Goal: Task Accomplishment & Management: Manage account settings

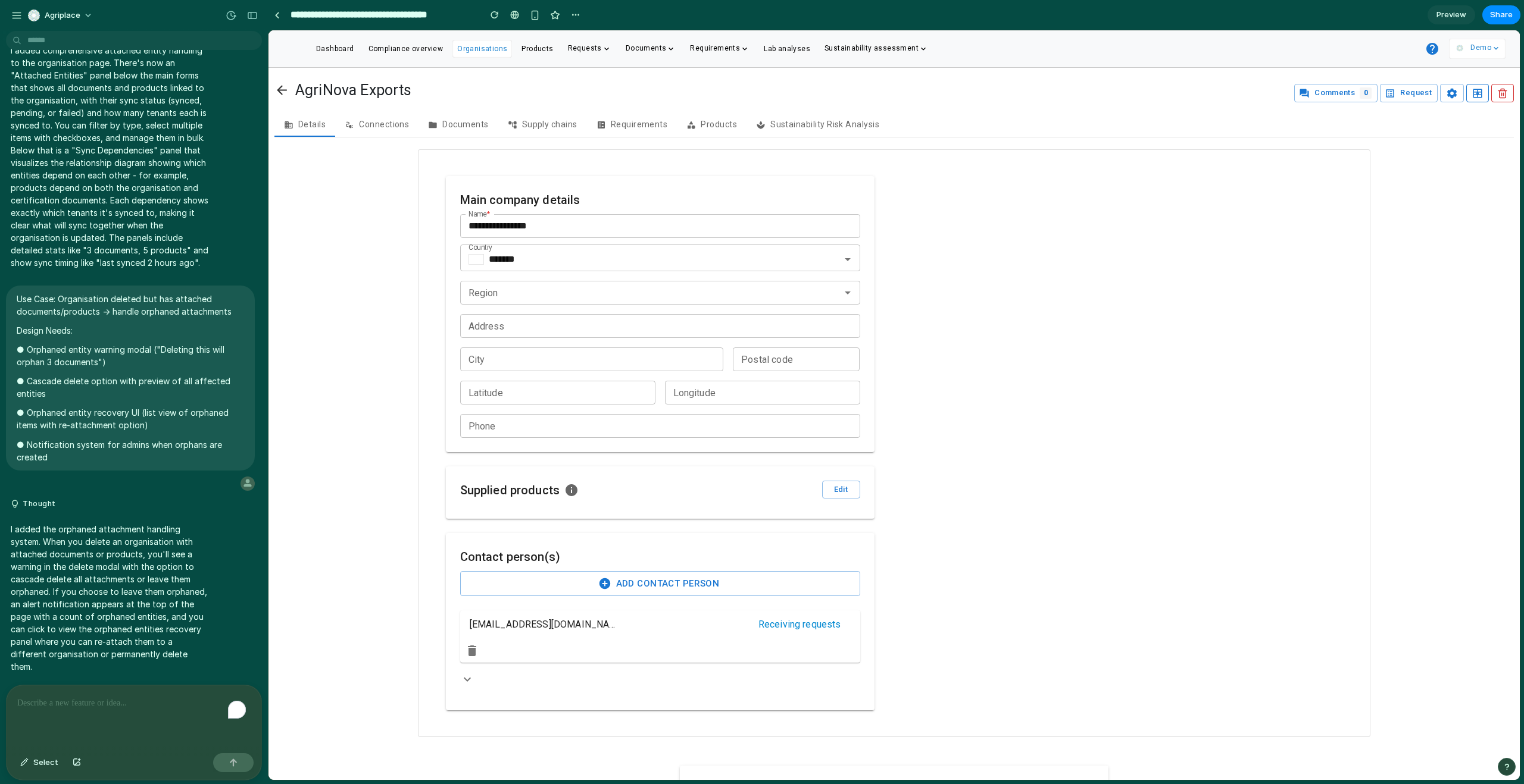
scroll to position [1519, 0]
click at [874, 98] on icon "button" at bounding box center [1502, 93] width 11 height 11
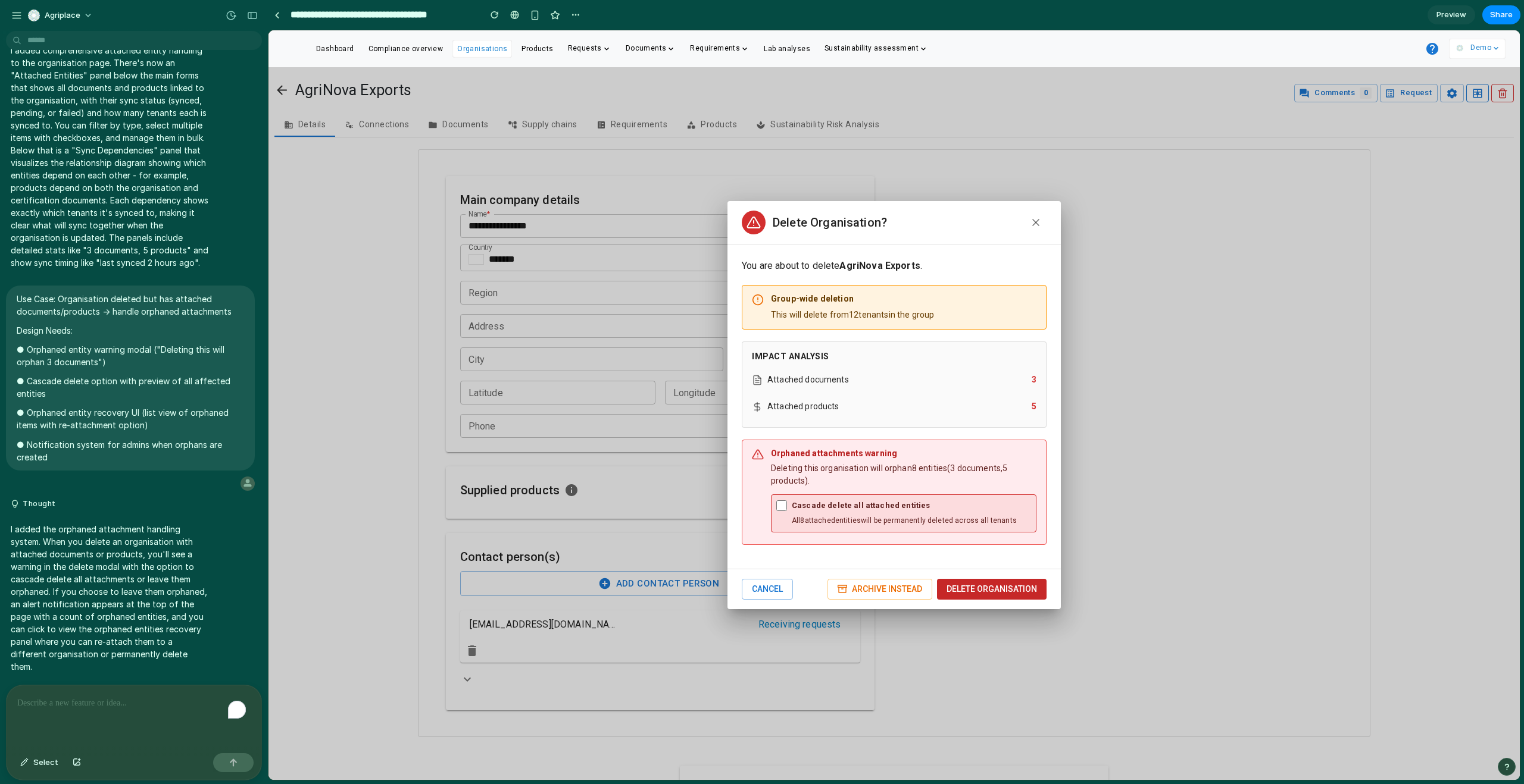
click at [874, 476] on button "Delete Organisation" at bounding box center [991, 589] width 109 height 21
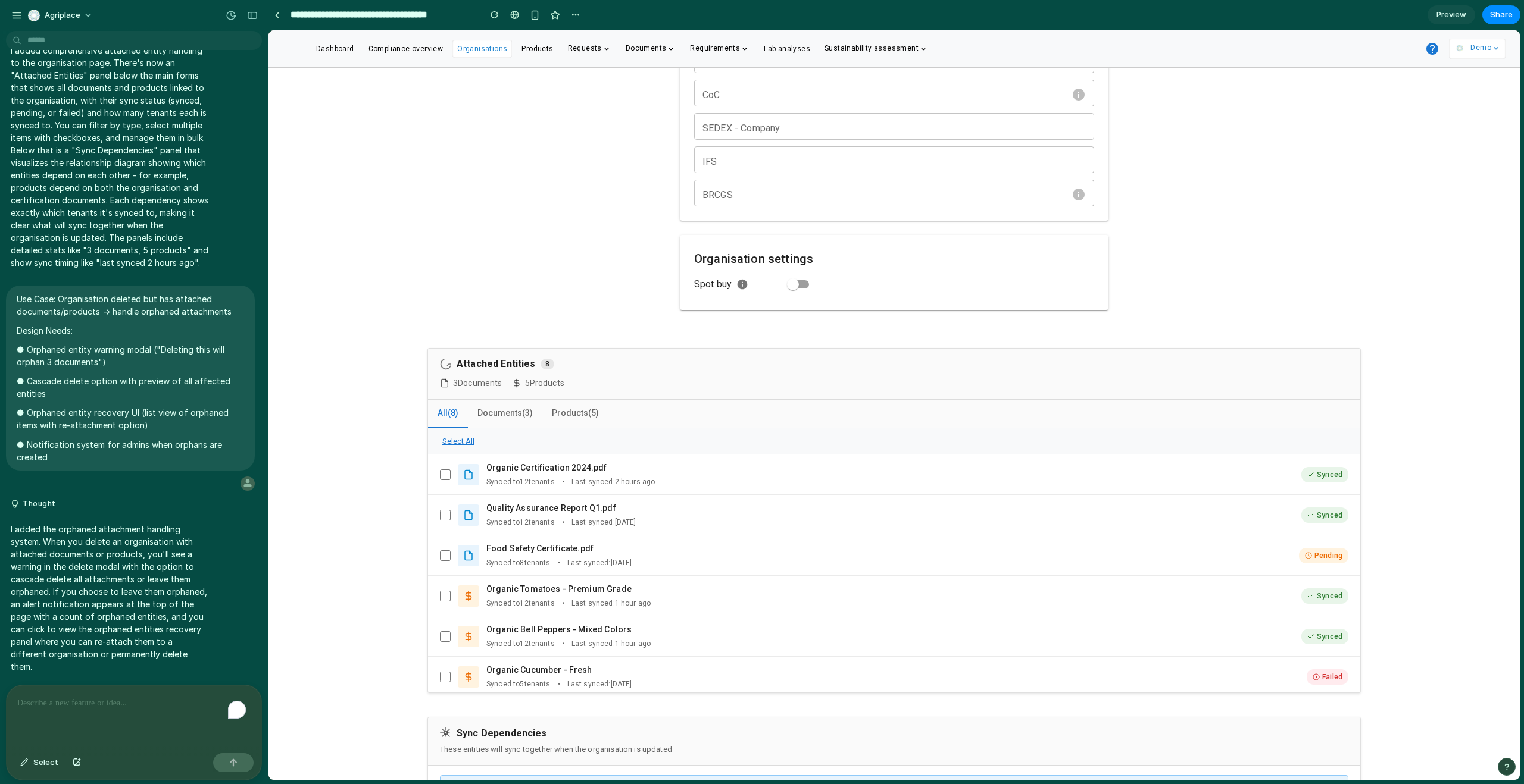
scroll to position [1291, 0]
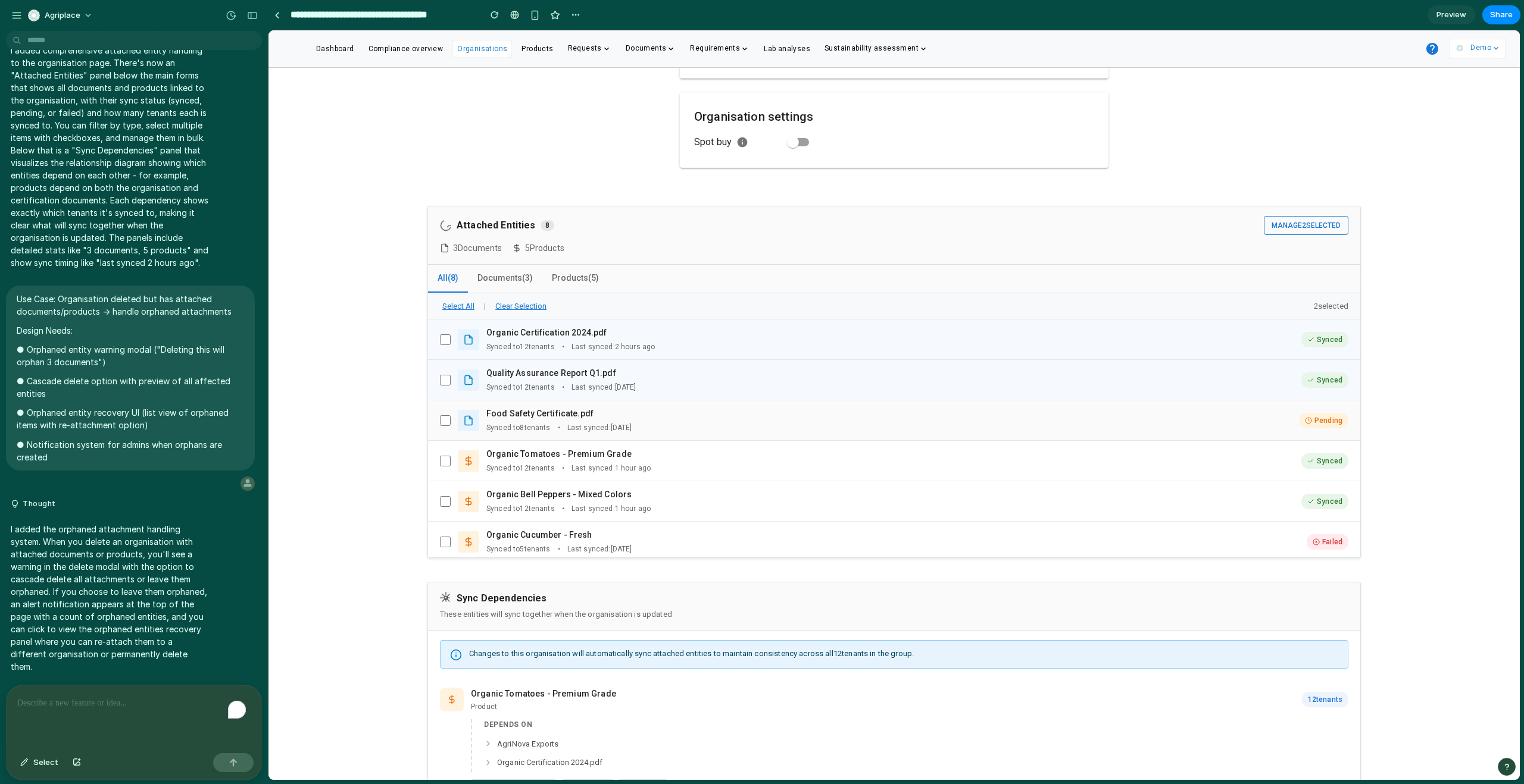
click at [443, 412] on div "Food Safety Certificate.pdf Synced to 8 tenants • Last synced: [DATE] Pending" at bounding box center [894, 420] width 908 height 25
